Goal: Find specific page/section: Find specific page/section

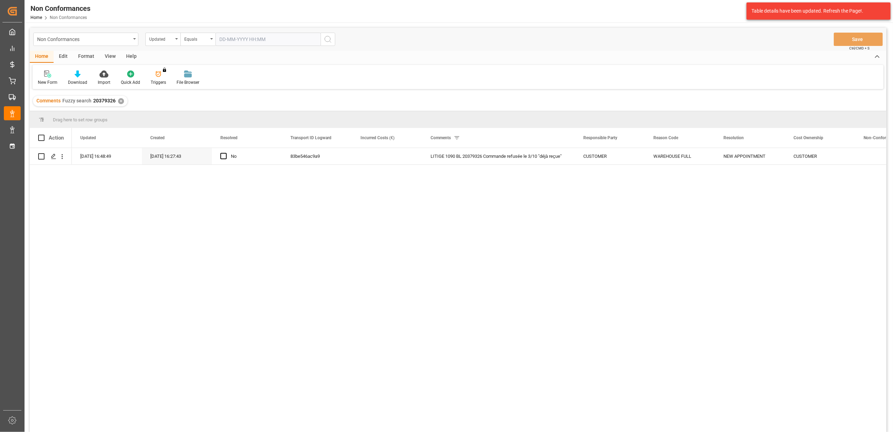
click at [522, 351] on div "[DATE] 16:48:49 [DATE] 16:27:43 No 83be546ac9a9 LITIGE 1090 BL 20379326 Command…" at bounding box center [479, 292] width 815 height 288
